Goal: Task Accomplishment & Management: Manage account settings

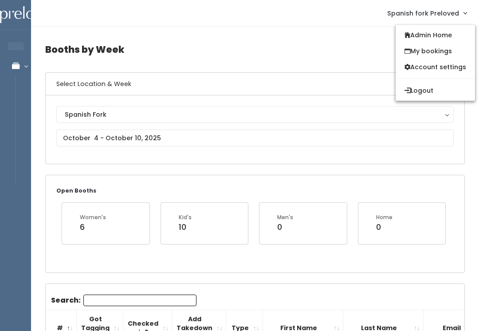
click at [443, 34] on link "Admin Home" at bounding box center [435, 35] width 79 height 16
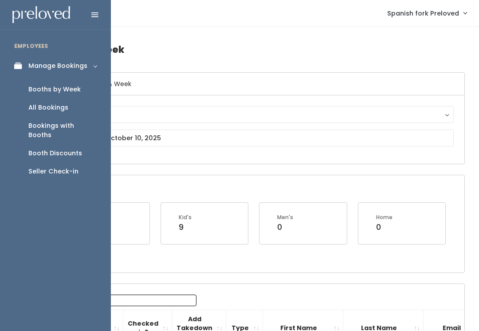
click at [64, 149] on div "Booth Discounts" at bounding box center [55, 153] width 54 height 9
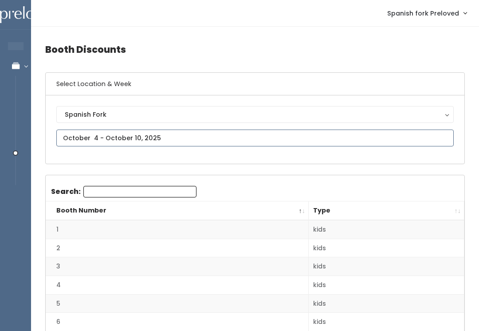
click at [436, 134] on input "text" at bounding box center [254, 137] width 397 height 17
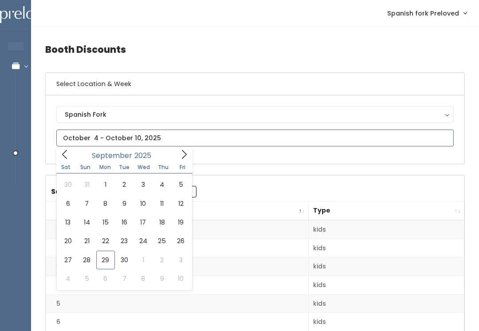
type input "September 27 to October 3"
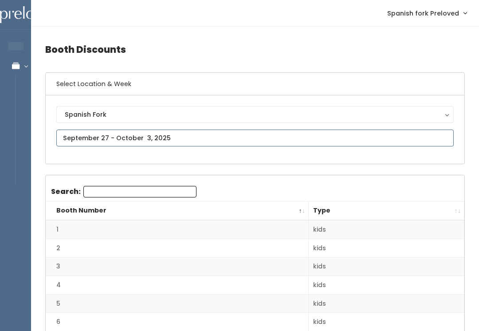
click at [429, 130] on input "text" at bounding box center [254, 137] width 397 height 17
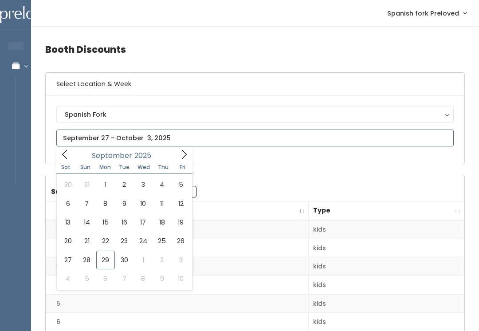
type input "September 27 to October 3"
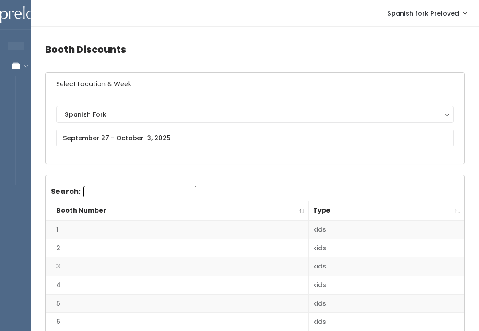
click at [449, 212] on th "Type" at bounding box center [387, 210] width 156 height 19
click at [462, 209] on th "Type" at bounding box center [387, 210] width 156 height 19
click at [452, 210] on th "Type" at bounding box center [387, 210] width 156 height 19
click at [424, 75] on h6 "Select Location & Week" at bounding box center [255, 84] width 419 height 23
click at [383, 93] on h6 "Select Location & Week" at bounding box center [255, 84] width 419 height 23
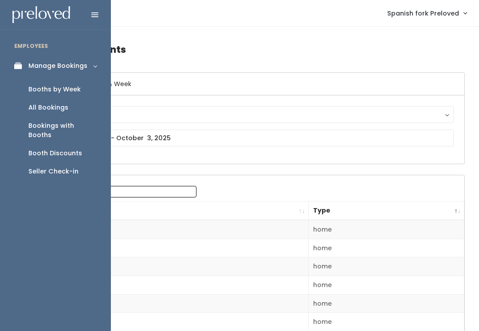
click at [62, 144] on link "Booth Discounts" at bounding box center [55, 153] width 111 height 18
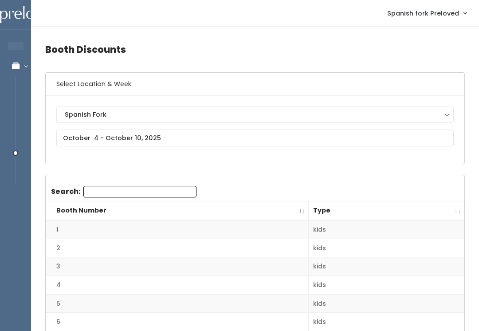
click at [333, 118] on div "Spanish Fork" at bounding box center [255, 115] width 380 height 10
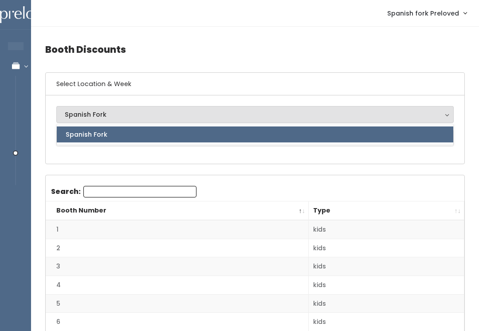
click at [336, 100] on div "Spanish Fork Spanish Fork Spanish Fork" at bounding box center [255, 129] width 419 height 68
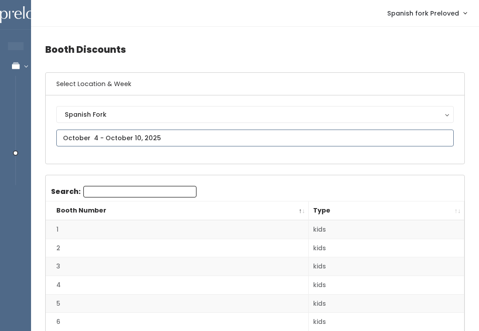
click at [286, 140] on input "text" at bounding box center [254, 137] width 397 height 17
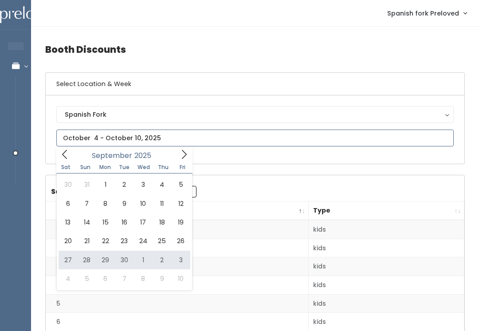
type input "September 27 to October 3"
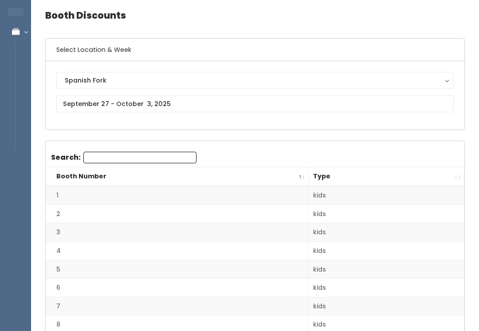
click at [342, 168] on th "Type" at bounding box center [387, 177] width 156 height 19
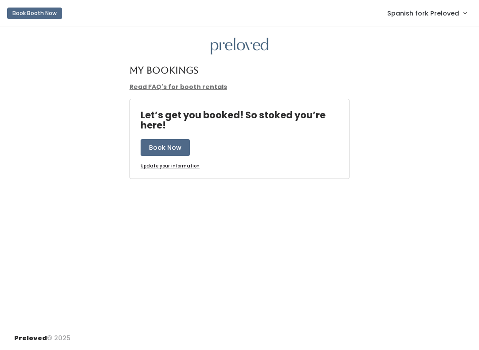
click at [451, 8] on span "Spanish fork Preloved" at bounding box center [423, 13] width 72 height 10
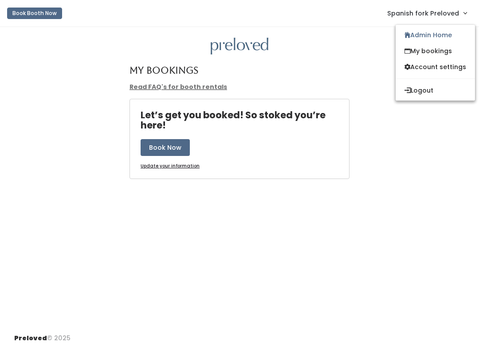
click at [454, 31] on link "Admin Home" at bounding box center [435, 35] width 79 height 16
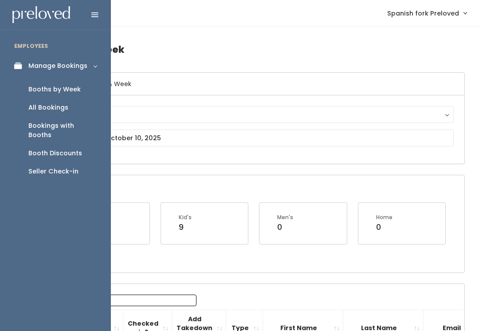
click at [74, 149] on div "Booth Discounts" at bounding box center [55, 153] width 54 height 9
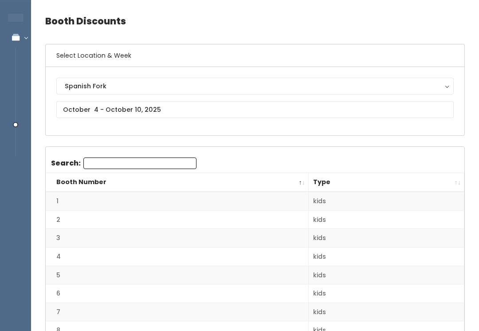
scroll to position [28, 0]
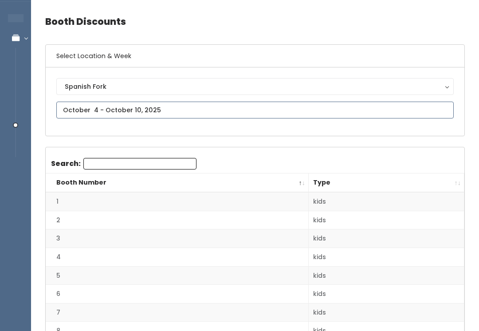
click at [269, 108] on input "text" at bounding box center [254, 110] width 397 height 17
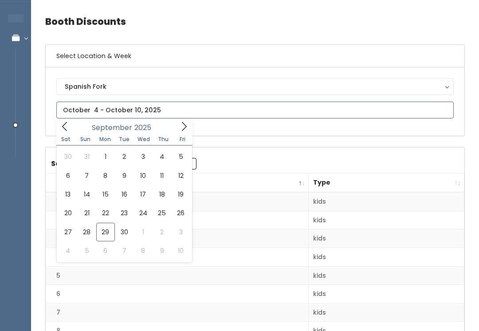
type input "September 20 to September 26"
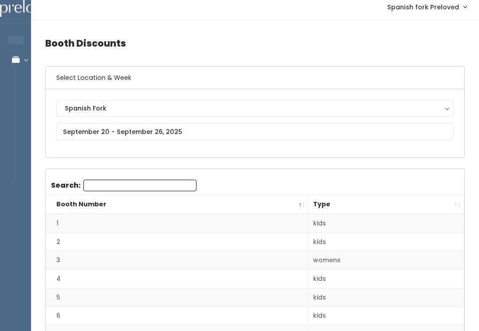
scroll to position [7, 0]
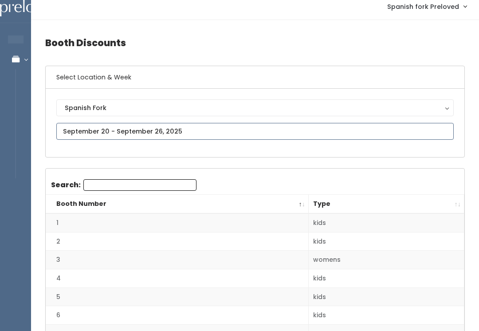
click at [318, 135] on input "text" at bounding box center [254, 131] width 397 height 17
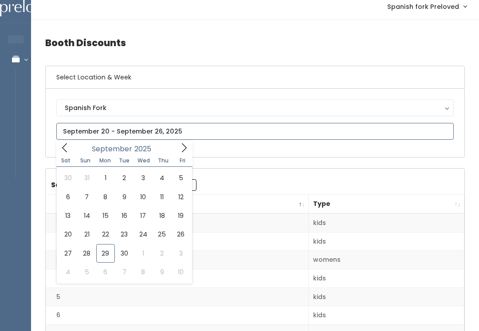
type input "September 20 to September 26"
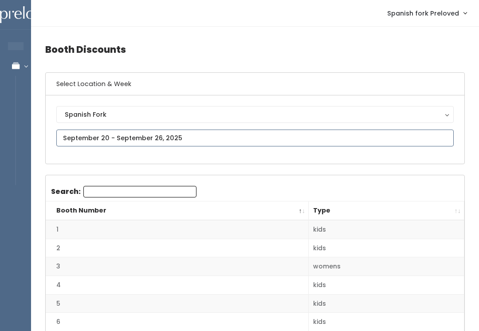
click at [233, 134] on input "text" at bounding box center [254, 137] width 397 height 17
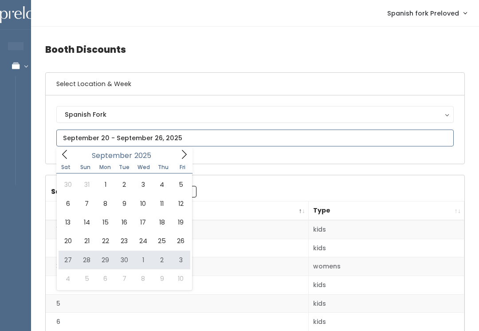
type input "[DATE] to [DATE]"
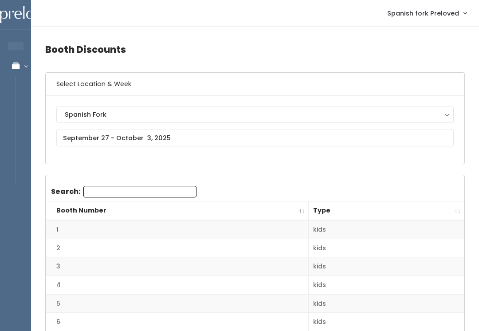
click at [462, 210] on th "Type" at bounding box center [387, 210] width 156 height 19
click at [445, 207] on th "Type" at bounding box center [387, 210] width 156 height 19
click at [443, 209] on th "Type" at bounding box center [387, 210] width 156 height 19
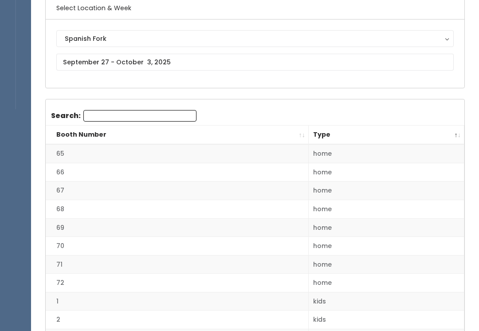
scroll to position [84, 0]
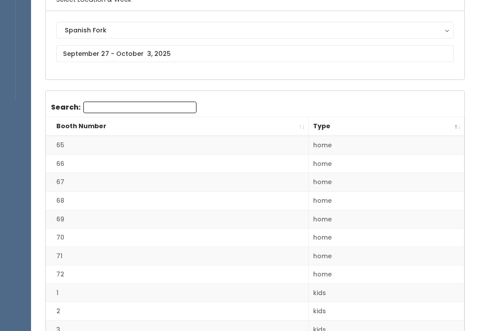
click at [449, 129] on th "Type" at bounding box center [387, 127] width 156 height 19
click at [413, 38] on button "Spanish Fork" at bounding box center [254, 30] width 397 height 17
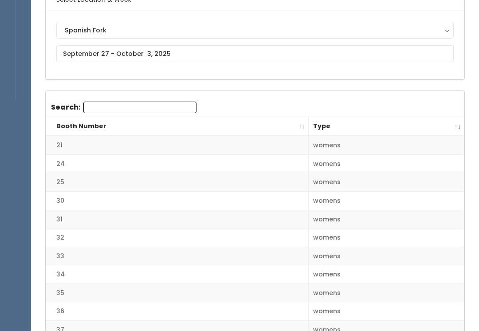
click at [449, 128] on th "Type" at bounding box center [387, 126] width 156 height 19
click at [449, 129] on th "Type" at bounding box center [387, 126] width 156 height 19
click at [447, 129] on th "Type" at bounding box center [387, 126] width 156 height 19
click at [439, 118] on th "Type" at bounding box center [387, 126] width 156 height 19
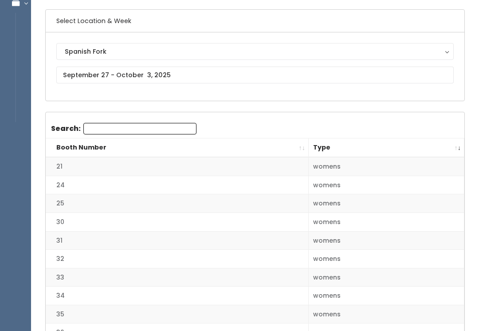
scroll to position [0, 0]
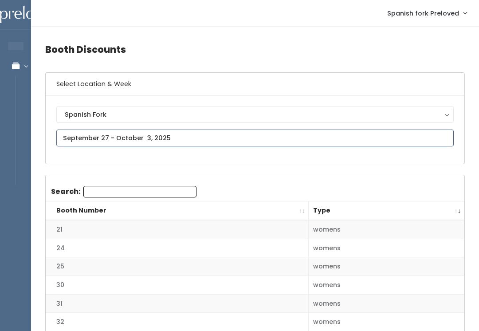
click at [362, 133] on input "text" at bounding box center [254, 137] width 397 height 17
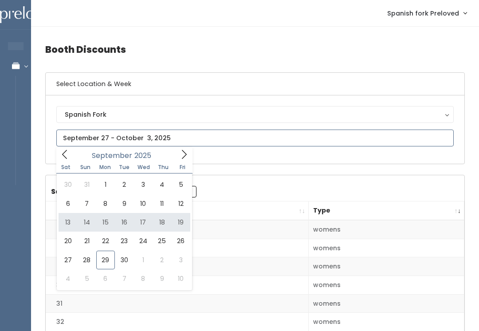
type input "[DATE] to [DATE]"
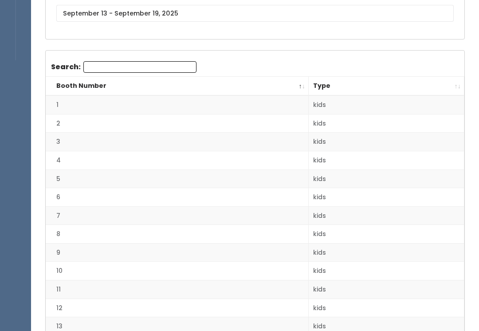
scroll to position [126, 0]
click at [456, 83] on th "Type" at bounding box center [387, 85] width 156 height 19
click at [457, 86] on th "Type" at bounding box center [387, 85] width 156 height 19
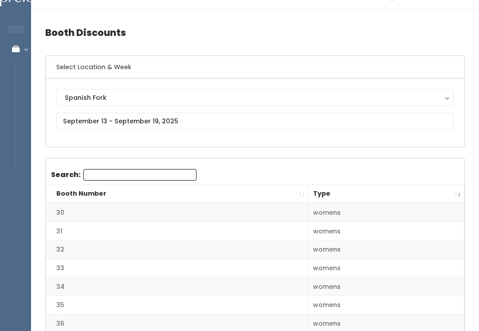
scroll to position [18, 0]
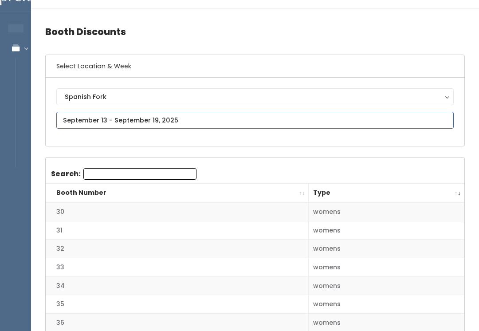
click at [313, 116] on input "text" at bounding box center [254, 120] width 397 height 17
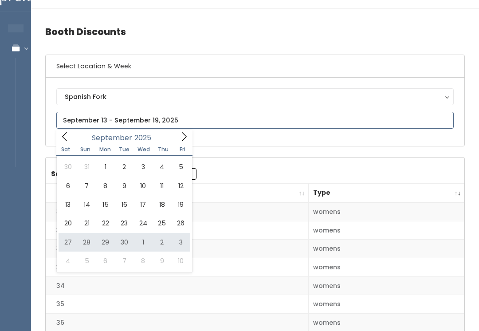
type input "September 27 to October 3"
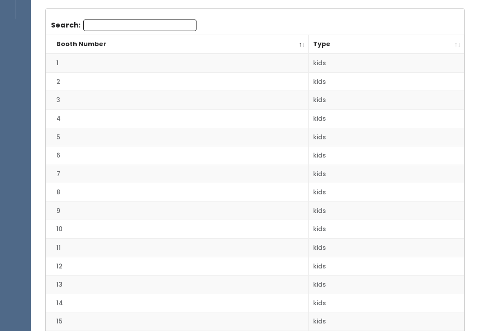
scroll to position [167, 0]
click at [298, 45] on th "Booth Number" at bounding box center [177, 44] width 263 height 19
click at [456, 43] on th "Type" at bounding box center [387, 44] width 156 height 19
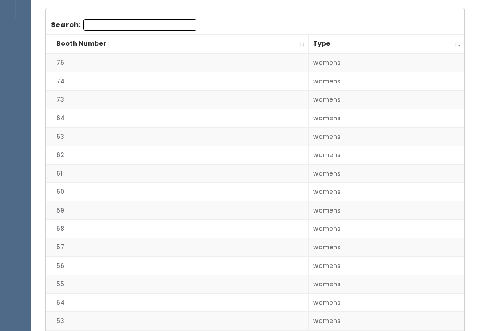
click at [452, 46] on th "Type" at bounding box center [387, 44] width 156 height 19
click at [463, 37] on th "Type" at bounding box center [387, 44] width 156 height 19
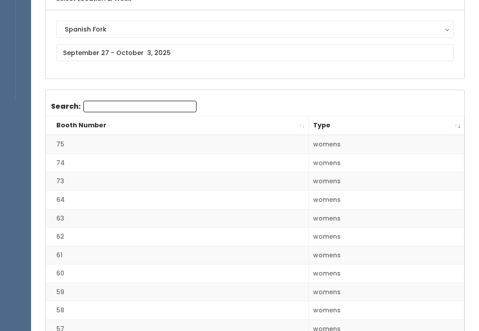
scroll to position [90, 0]
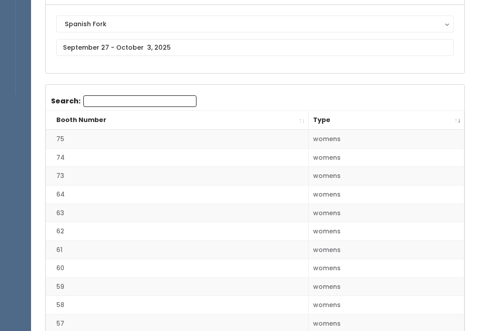
click at [153, 107] on input "Search:" at bounding box center [139, 101] width 113 height 12
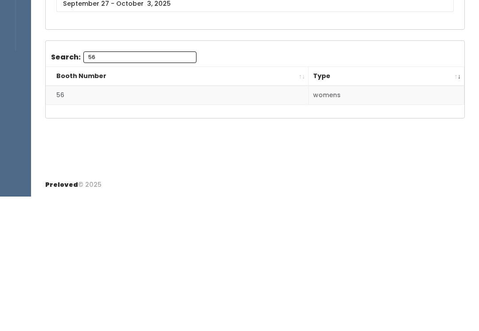
type input "5"
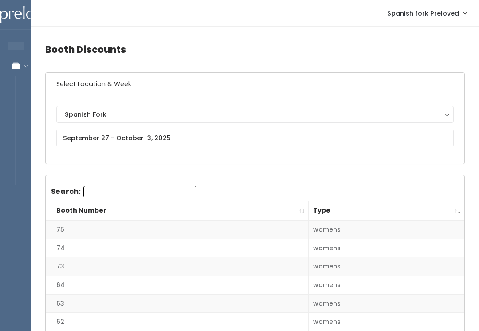
click at [459, 20] on link "Spanish fork Preloved" at bounding box center [426, 13] width 97 height 19
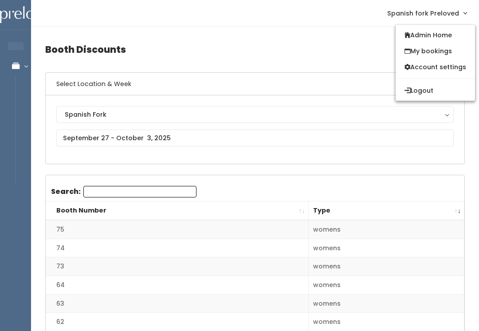
click at [458, 41] on link "Admin Home" at bounding box center [435, 35] width 79 height 16
